Goal: Navigation & Orientation: Find specific page/section

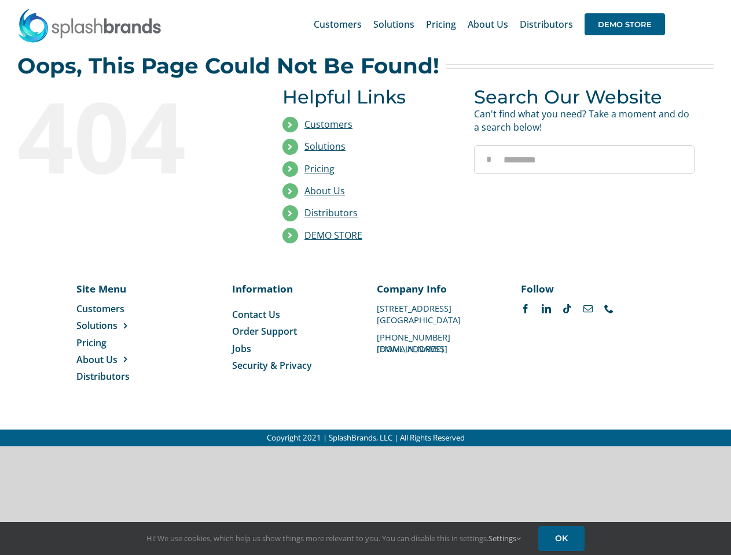
click at [365, 223] on li "Distributors" at bounding box center [369, 214] width 174 height 22
click at [660, 0] on div "Search for: * Customers Solutions Stores New Hire Kits Manufacturing Store Mark…" at bounding box center [365, 24] width 696 height 49
click at [624, 24] on span "DEMO STORE" at bounding box center [624, 24] width 80 height 22
click at [333, 236] on link "DEMO STORE" at bounding box center [333, 235] width 58 height 13
click at [115, 326] on span "Solutions" at bounding box center [96, 325] width 41 height 13
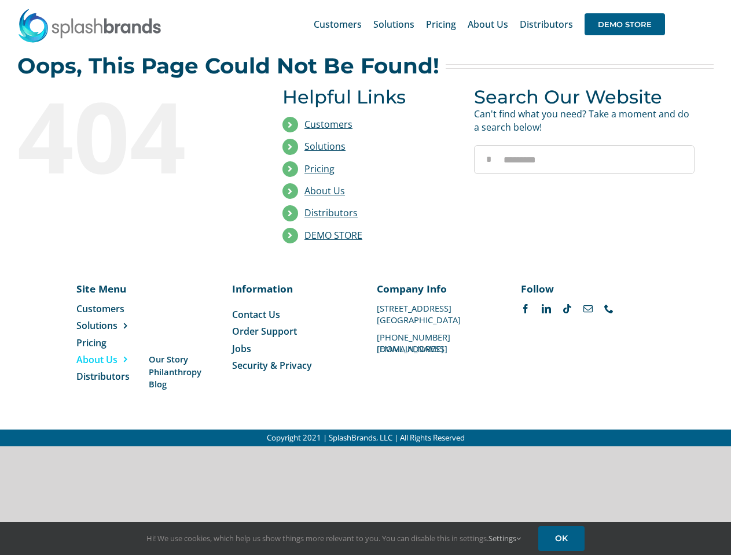
click at [115, 360] on span "About Us" at bounding box center [96, 360] width 41 height 13
click at [505, 539] on link "Settings" at bounding box center [504, 539] width 32 height 10
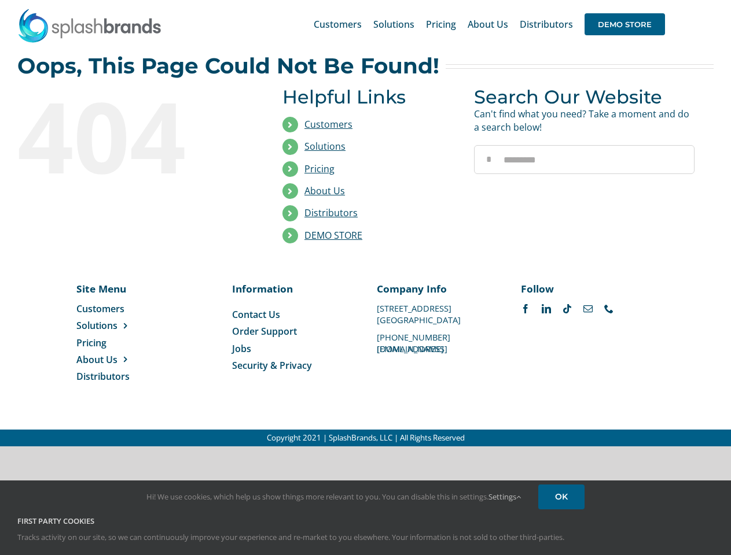
click at [563, 539] on div "First Party Cookies Tracks activity on our site, so we can continuously improve…" at bounding box center [365, 538] width 713 height 45
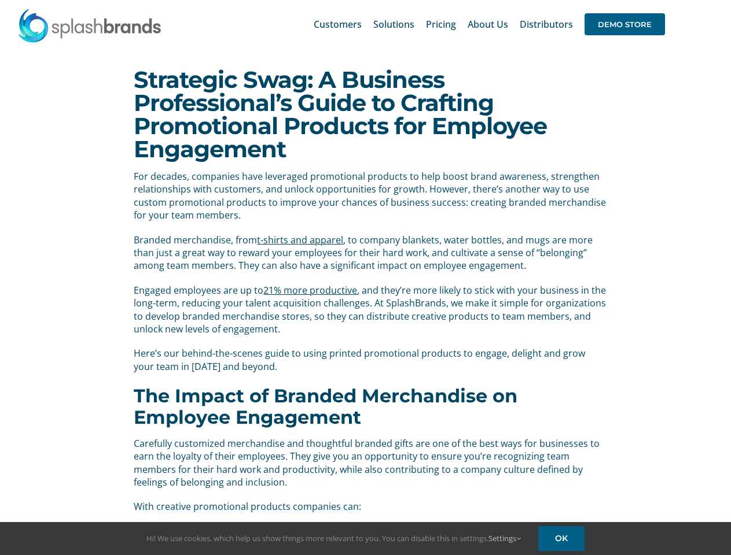
click at [365, 278] on div "For decades, companies have leveraged promotional products to help boost brand …" at bounding box center [370, 277] width 472 height 215
click at [660, 0] on div "Search for: * Customers Solutions Stores New Hire Kits Manufacturing Store Mark…" at bounding box center [365, 24] width 696 height 49
click at [624, 24] on span "DEMO STORE" at bounding box center [624, 24] width 80 height 22
click at [505, 539] on link "Settings" at bounding box center [504, 539] width 32 height 10
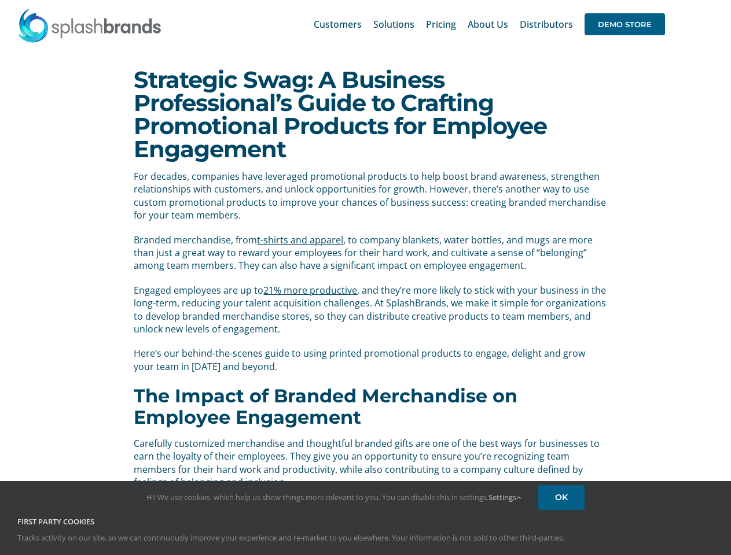
click at [563, 539] on div "First Party Cookies Tracks activity on our site, so we can continuously improve…" at bounding box center [365, 539] width 713 height 45
